Goal: Browse casually: Explore the website without a specific task or goal

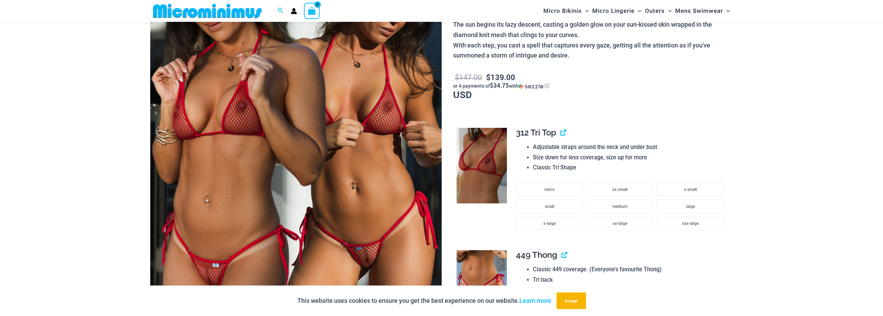
scroll to position [135, 0]
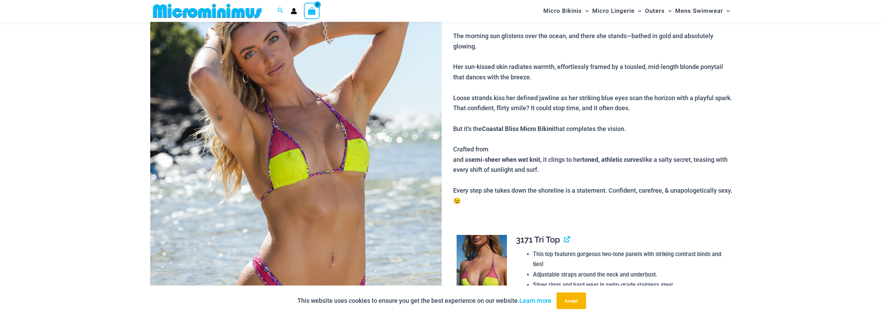
scroll to position [132, 0]
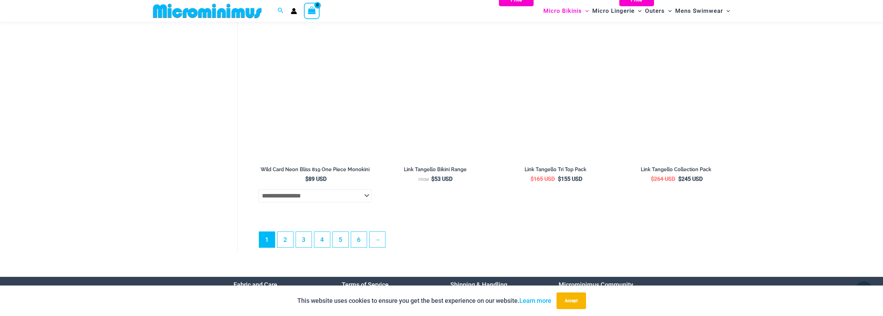
scroll to position [1901, 0]
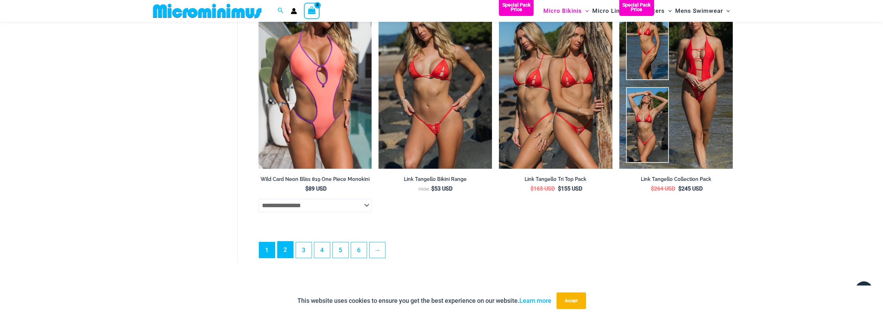
click at [280, 258] on link "2" at bounding box center [285, 250] width 16 height 16
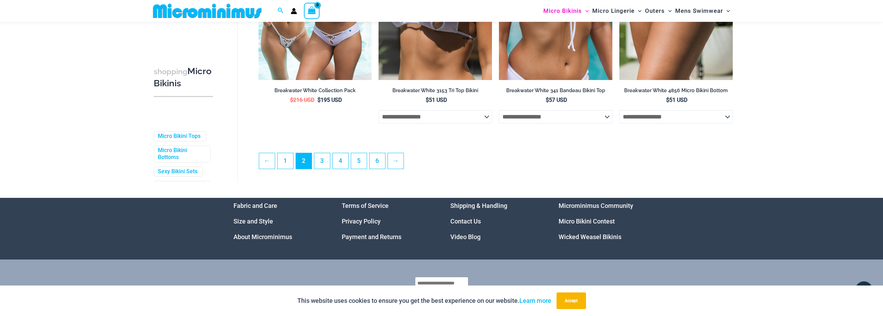
scroll to position [1889, 0]
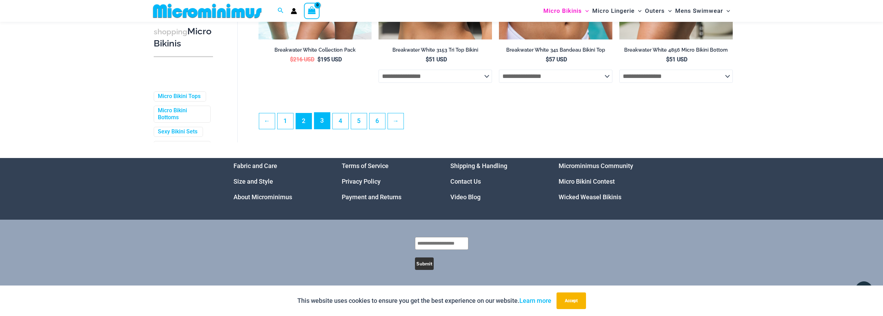
click at [327, 120] on link "3" at bounding box center [322, 121] width 16 height 16
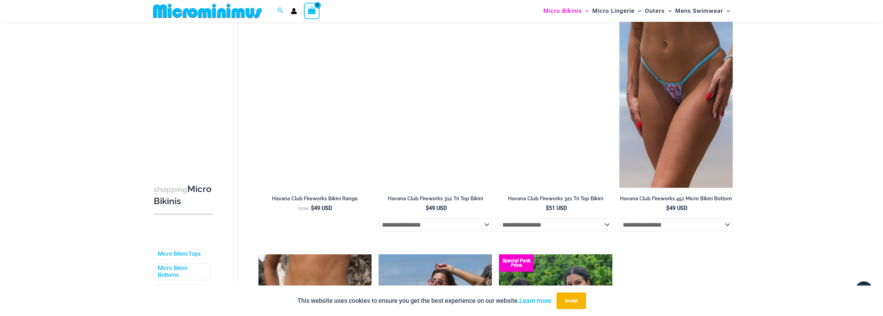
scroll to position [1729, 0]
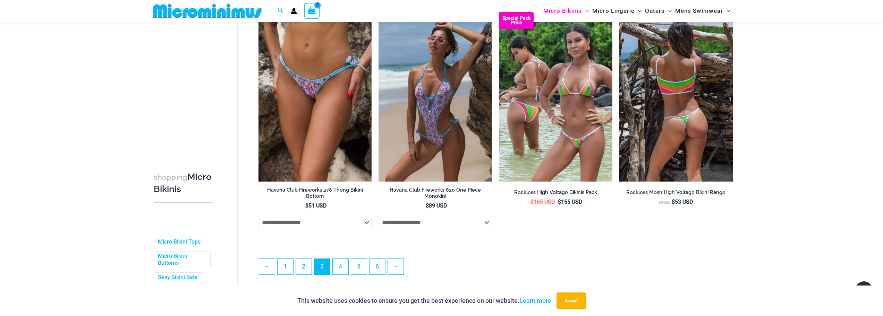
click at [694, 129] on img at bounding box center [675, 97] width 113 height 170
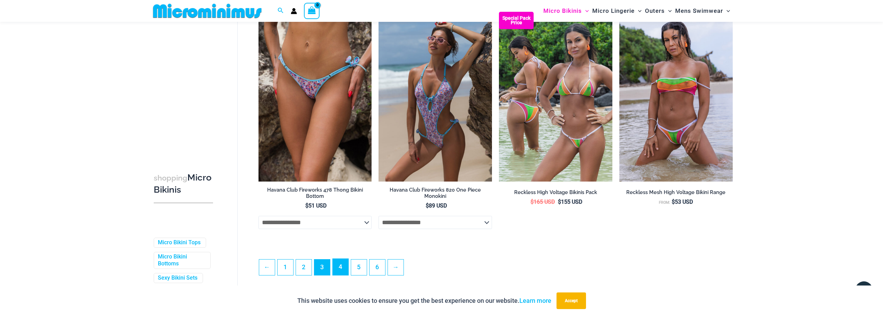
click at [339, 275] on link "4" at bounding box center [341, 267] width 16 height 16
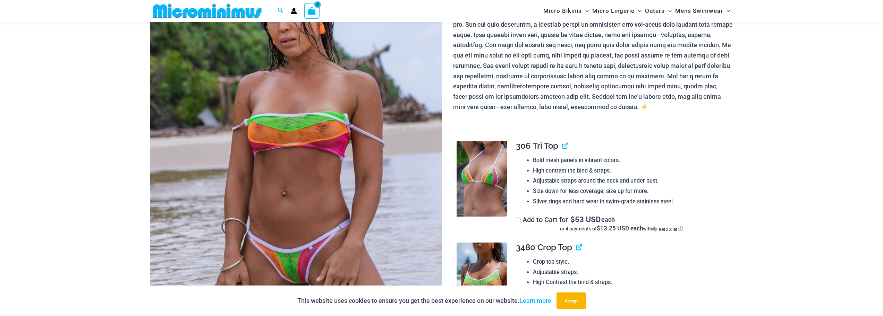
scroll to position [132, 0]
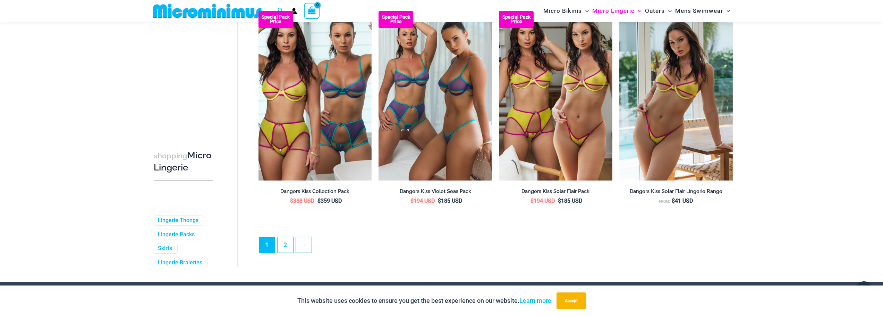
scroll to position [1799, 0]
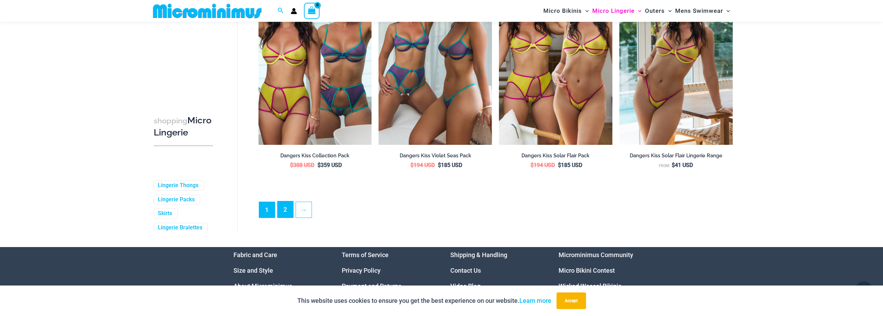
click at [286, 217] on link "2" at bounding box center [285, 210] width 16 height 16
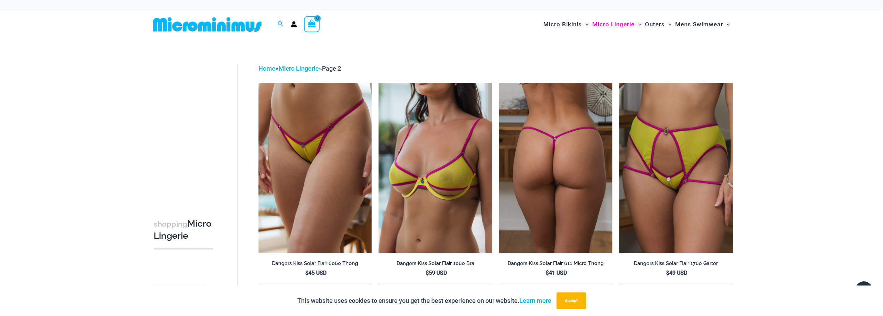
click at [558, 201] on img at bounding box center [555, 168] width 113 height 170
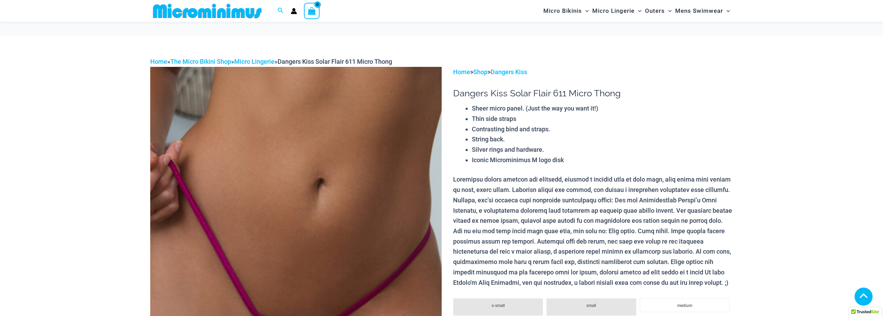
scroll to position [202, 0]
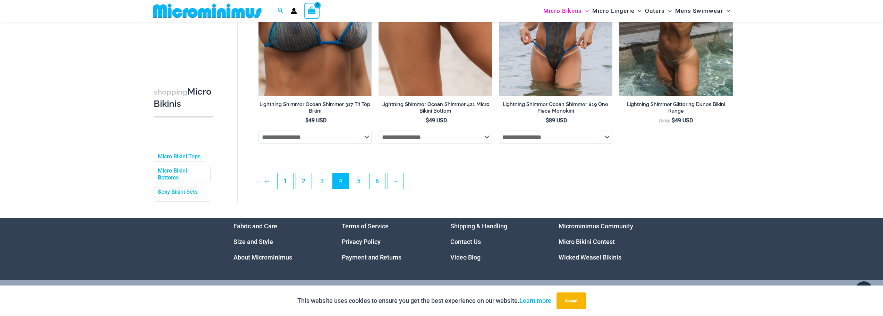
scroll to position [1880, 0]
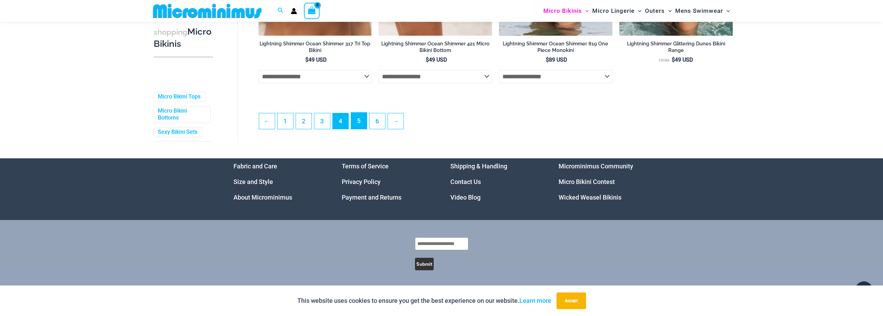
click at [365, 121] on link "5" at bounding box center [359, 121] width 16 height 16
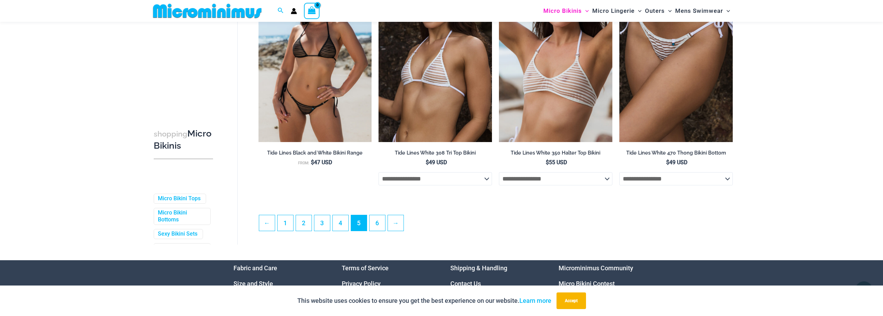
scroll to position [1762, 0]
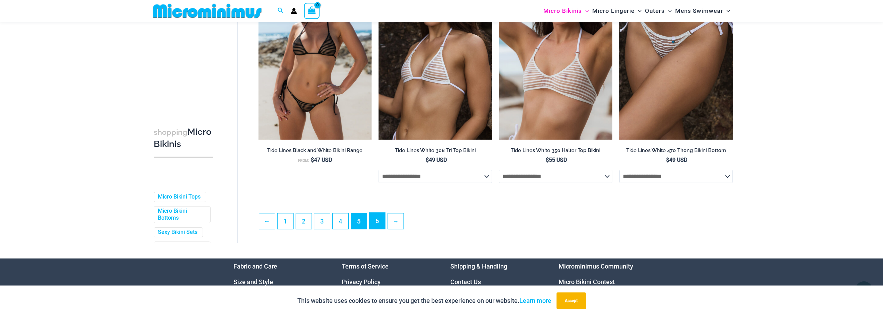
click at [372, 224] on link "6" at bounding box center [377, 221] width 16 height 16
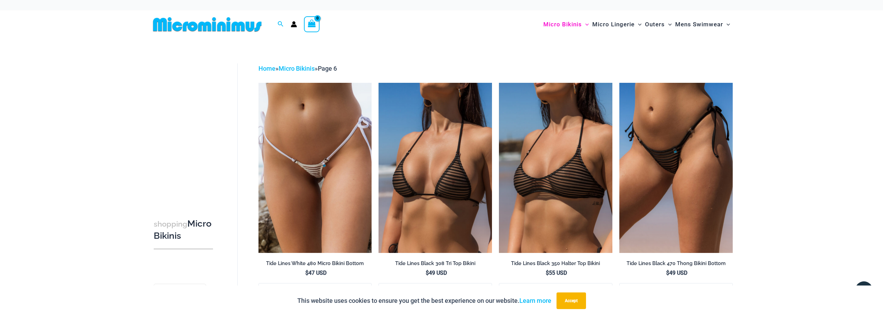
click at [218, 28] on img at bounding box center [207, 25] width 114 height 16
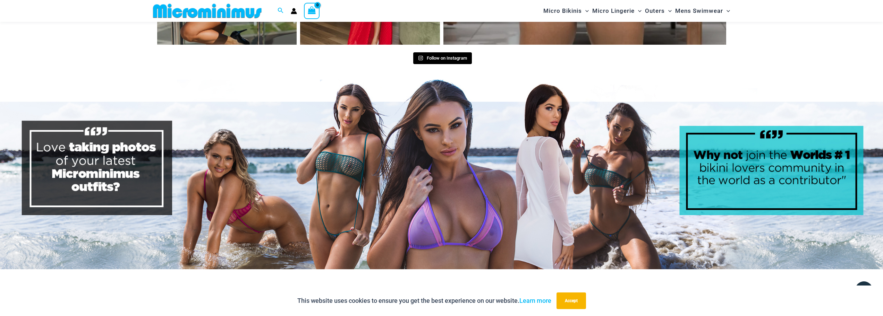
scroll to position [3439, 0]
